Goal: Navigation & Orientation: Find specific page/section

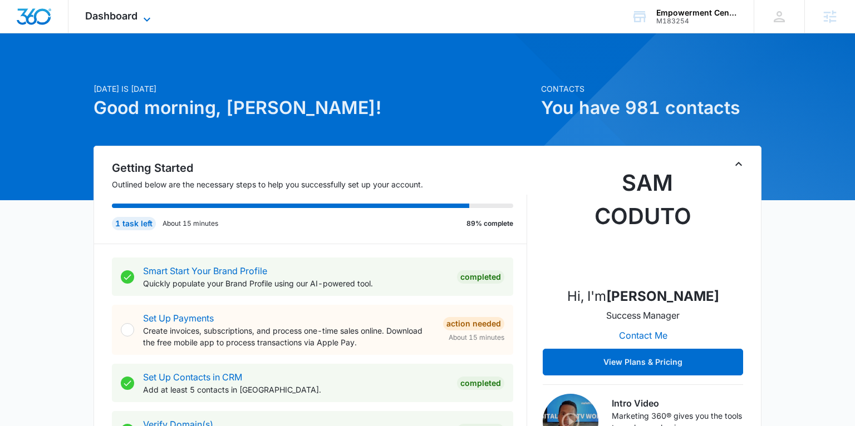
drag, startPoint x: 124, startPoint y: 20, endPoint x: 137, endPoint y: 28, distance: 15.8
click at [124, 20] on span "Dashboard" at bounding box center [111, 16] width 52 height 12
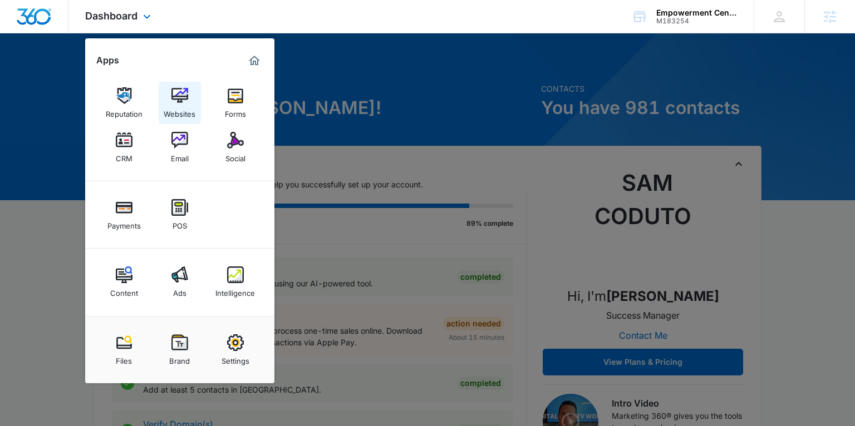
click at [185, 93] on img at bounding box center [179, 95] width 17 height 17
